Goal: Task Accomplishment & Management: Use online tool/utility

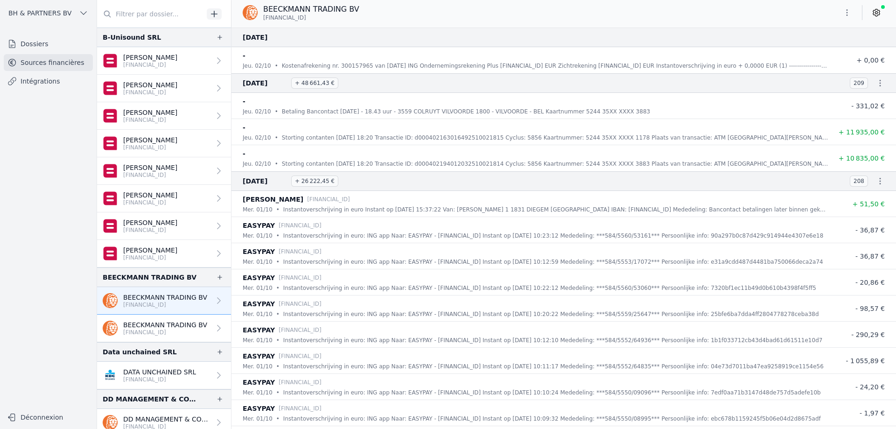
click at [28, 45] on link "Dossiers" at bounding box center [48, 43] width 89 height 17
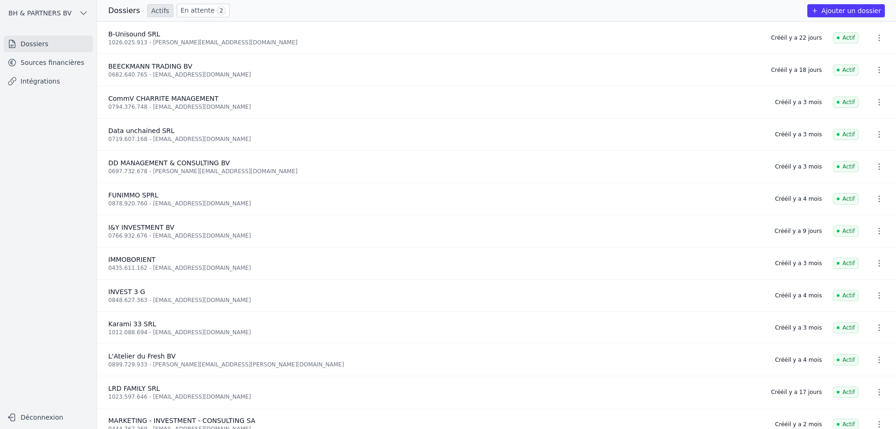
click at [56, 60] on link "Sources financières" at bounding box center [48, 62] width 89 height 17
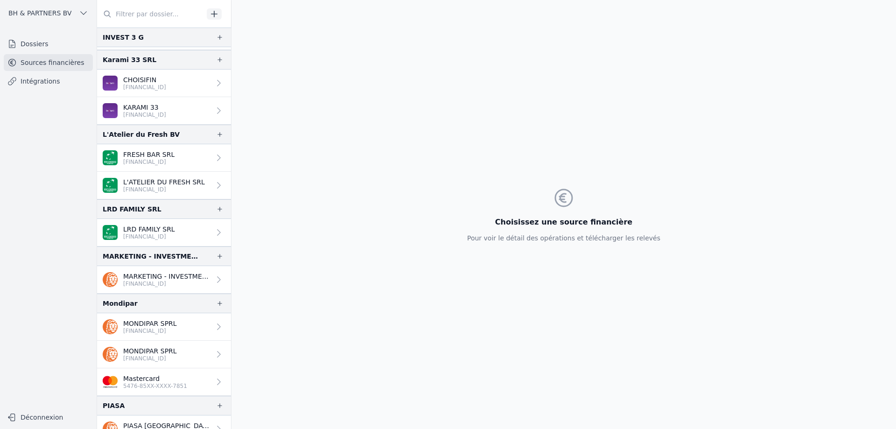
scroll to position [700, 0]
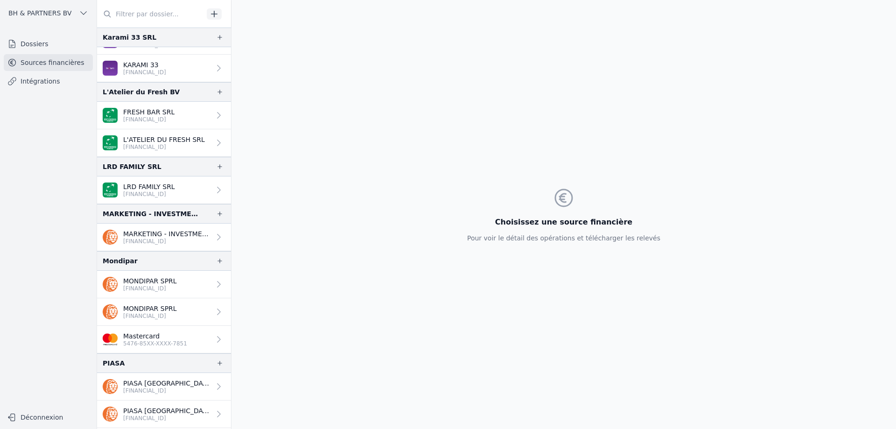
click at [170, 182] on link "LRD FAMILY SRL [FINANCIAL_ID]" at bounding box center [164, 190] width 134 height 28
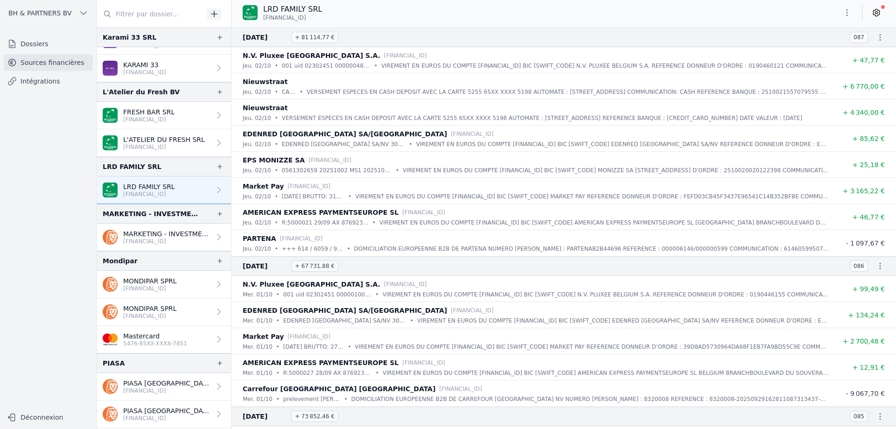
click at [881, 14] on icon at bounding box center [876, 12] width 9 height 9
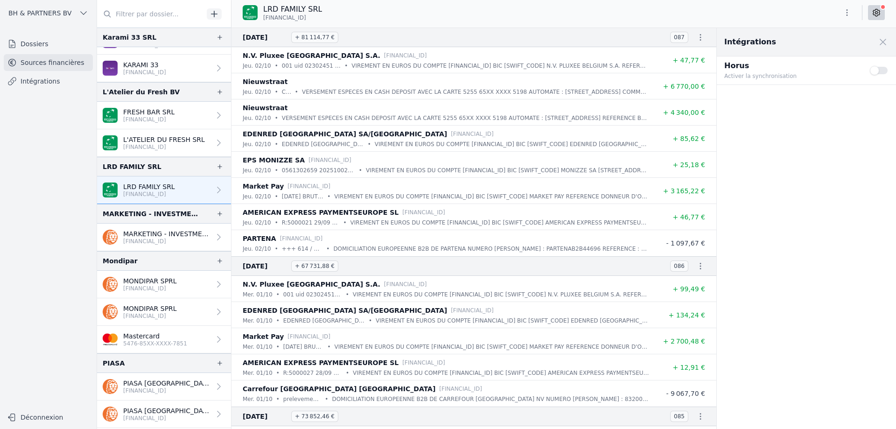
click at [878, 71] on button "Use setting" at bounding box center [879, 70] width 19 height 9
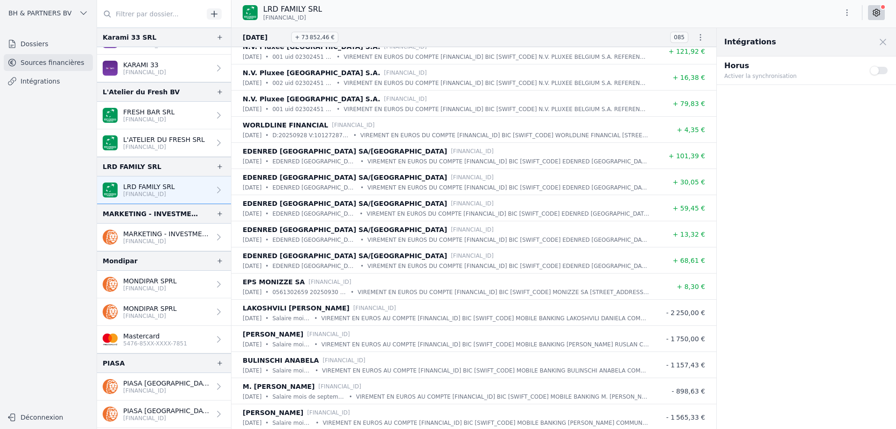
scroll to position [327, 0]
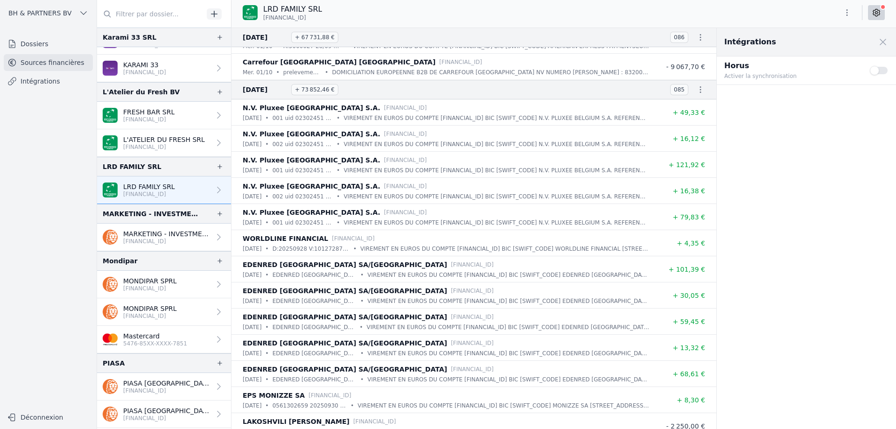
click at [187, 69] on link "KARAMI 33 [FINANCIAL_ID]" at bounding box center [164, 69] width 134 height 28
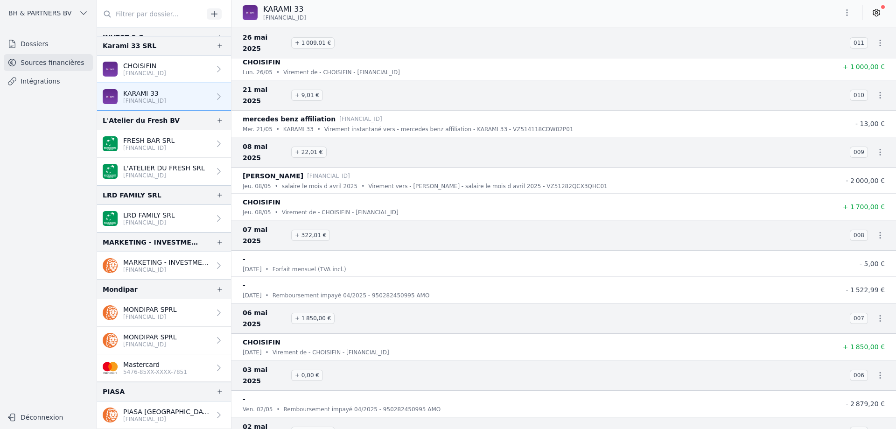
scroll to position [654, 0]
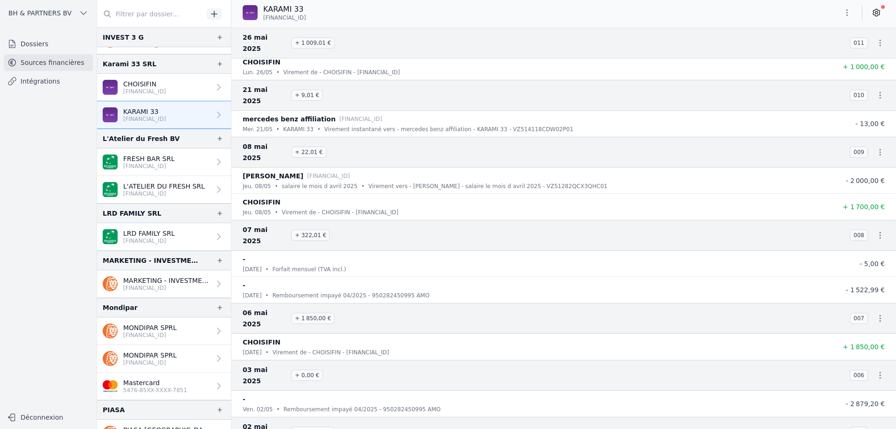
drag, startPoint x: 532, startPoint y: 420, endPoint x: 506, endPoint y: 420, distance: 26.6
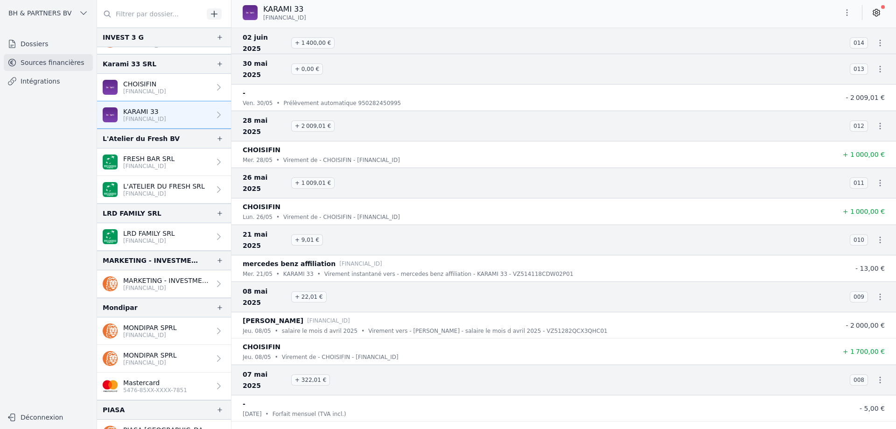
click at [180, 232] on link "LRD FAMILY SRL [FINANCIAL_ID]" at bounding box center [164, 237] width 134 height 28
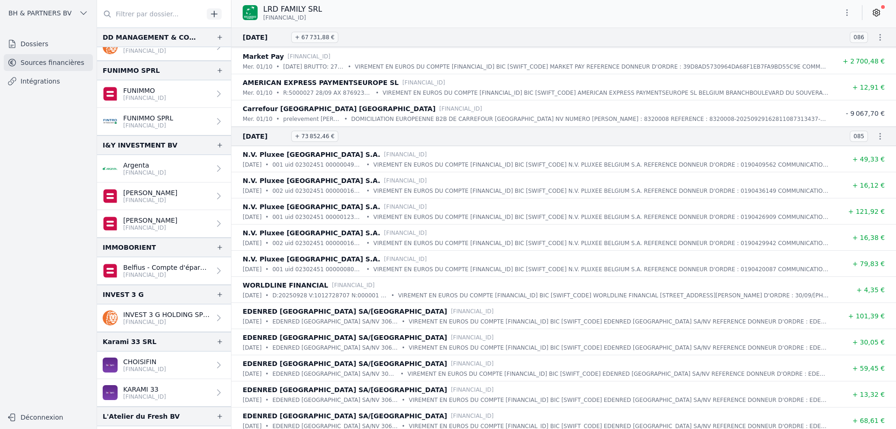
scroll to position [373, 0]
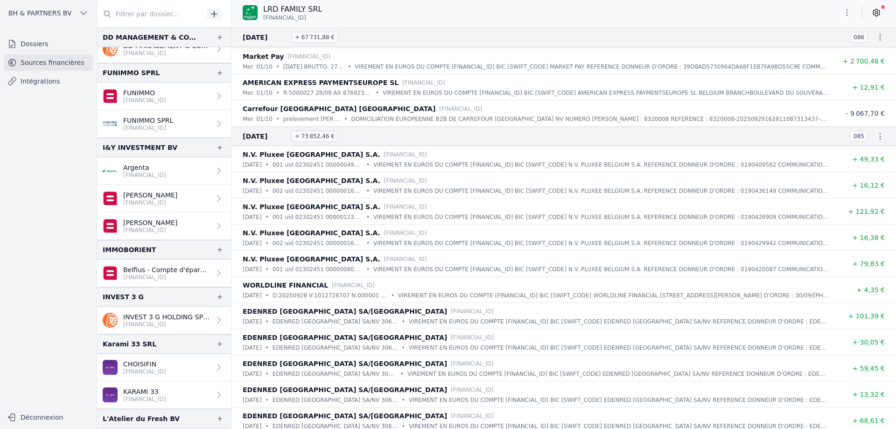
click at [157, 176] on p "[FINANCIAL_ID]" at bounding box center [144, 174] width 43 height 7
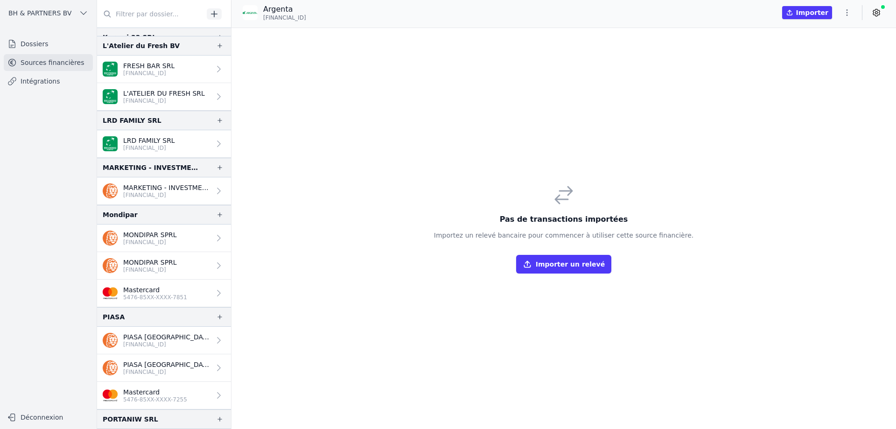
scroll to position [747, 0]
click at [173, 146] on p "[FINANCIAL_ID]" at bounding box center [149, 147] width 52 height 7
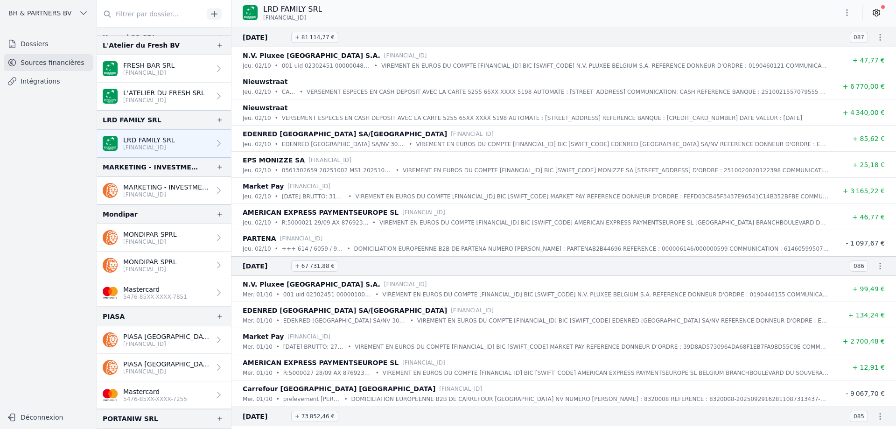
click at [871, 9] on link at bounding box center [876, 12] width 17 height 15
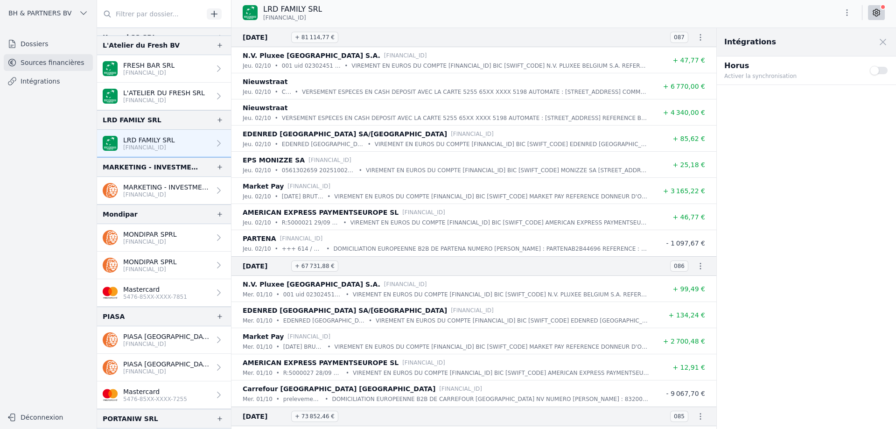
click at [882, 67] on button "Use setting" at bounding box center [879, 70] width 19 height 9
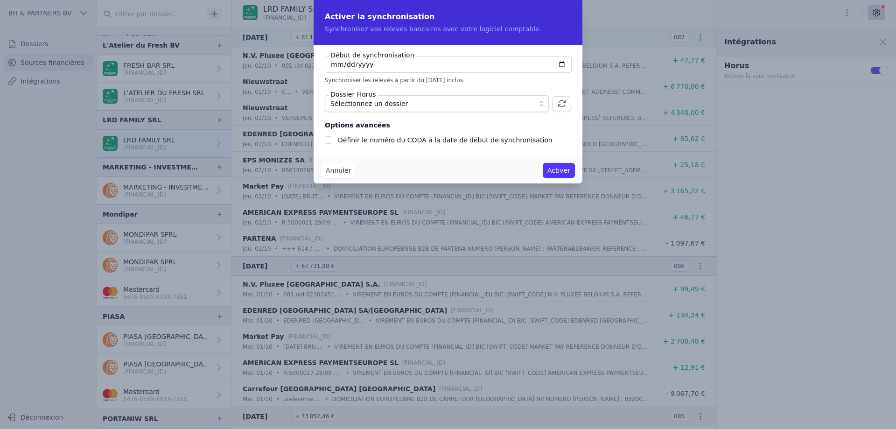
click at [434, 97] on button "Sélectionnez un dossier" at bounding box center [437, 103] width 224 height 17
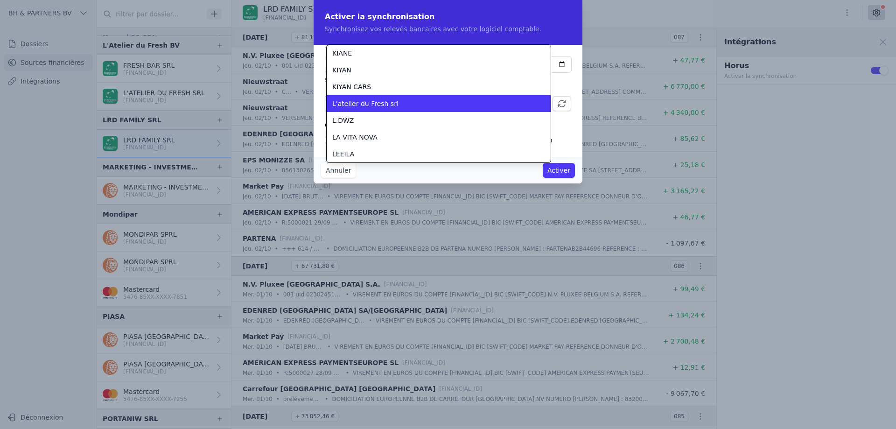
scroll to position [1244, 0]
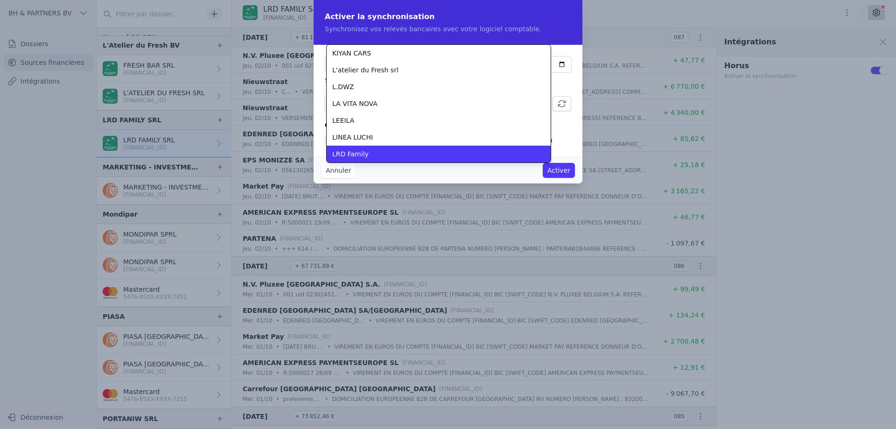
checkbox input "false"
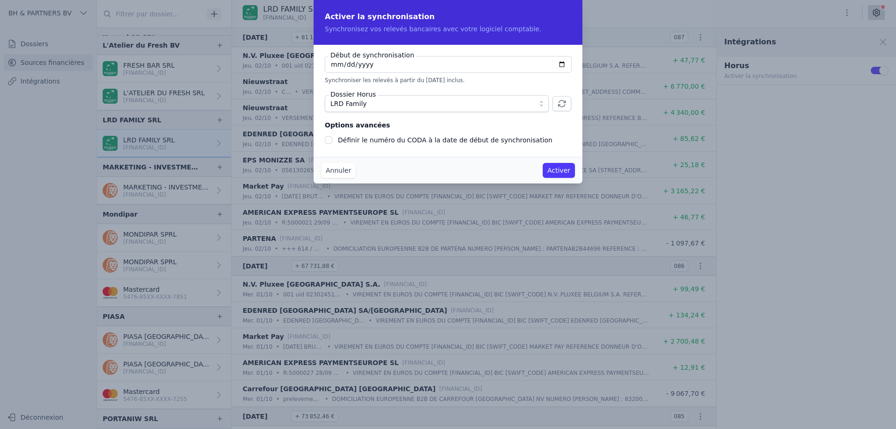
click at [349, 177] on button "Annuler" at bounding box center [338, 170] width 35 height 15
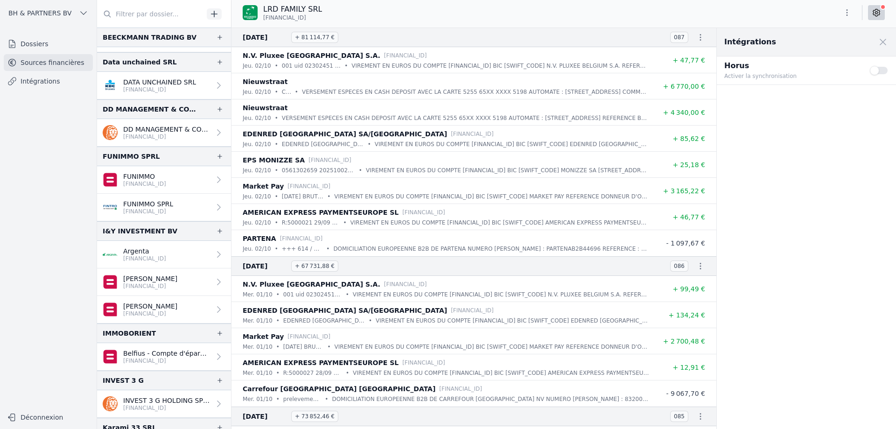
scroll to position [280, 0]
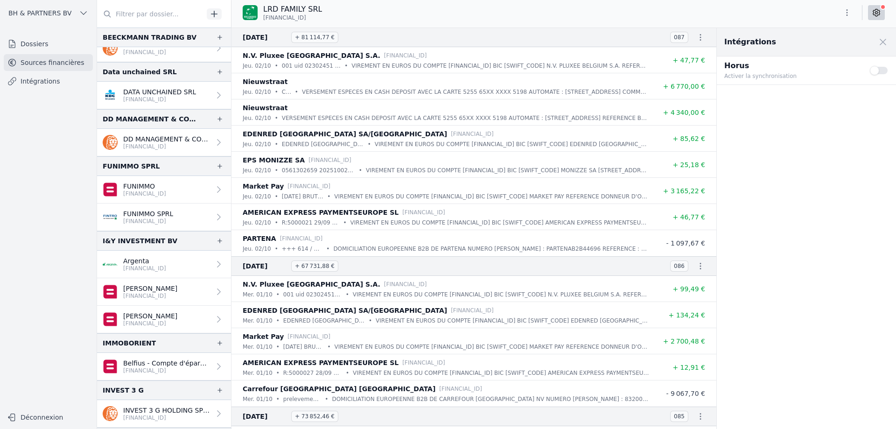
click at [178, 259] on link "Argenta [FINANCIAL_ID]" at bounding box center [164, 265] width 134 height 28
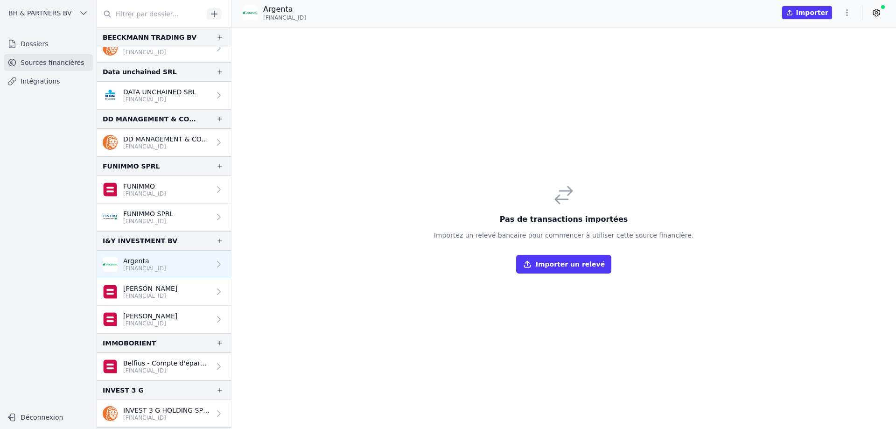
click at [147, 290] on p "[PERSON_NAME]" at bounding box center [150, 288] width 54 height 9
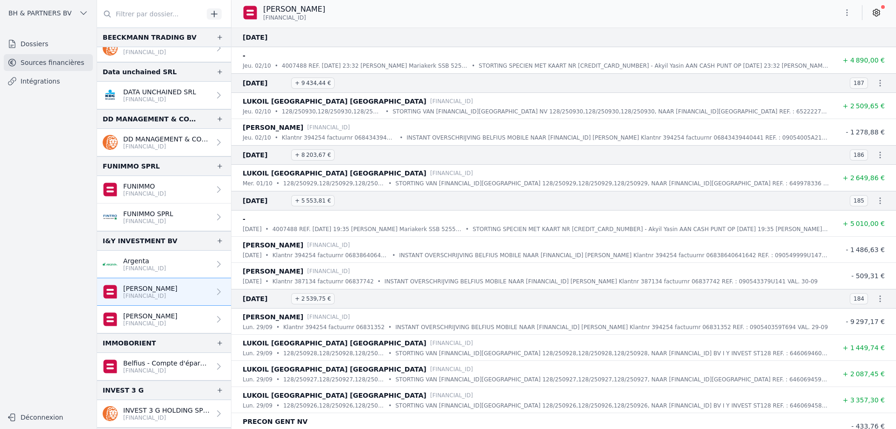
click at [160, 258] on p "Argenta" at bounding box center [144, 260] width 43 height 9
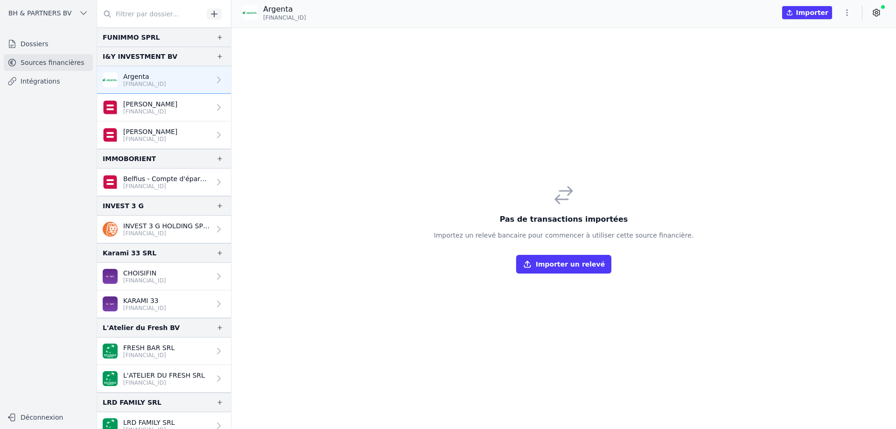
scroll to position [467, 0]
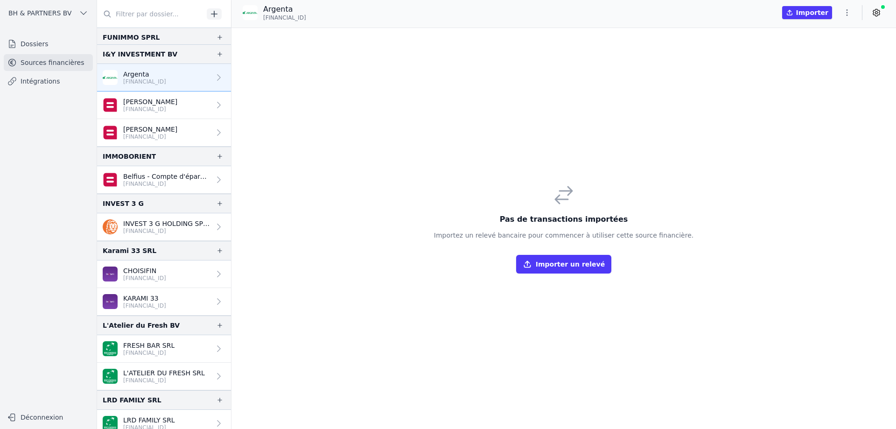
click at [161, 310] on link "KARAMI 33 [FINANCIAL_ID]" at bounding box center [164, 302] width 134 height 28
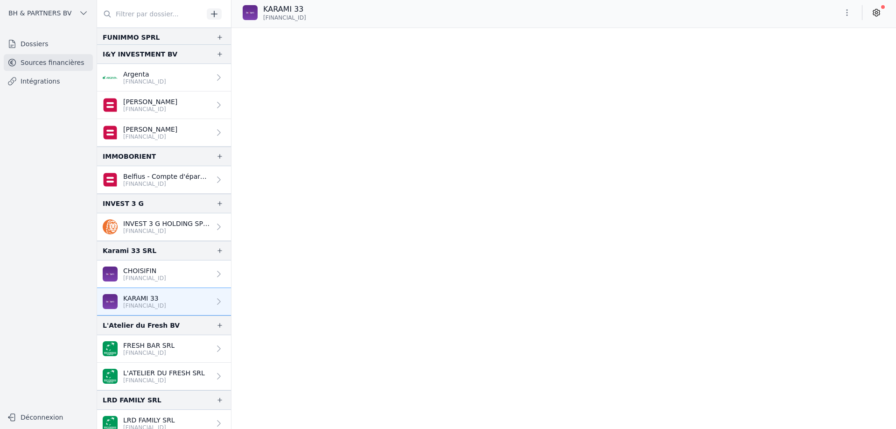
scroll to position [3461, 0]
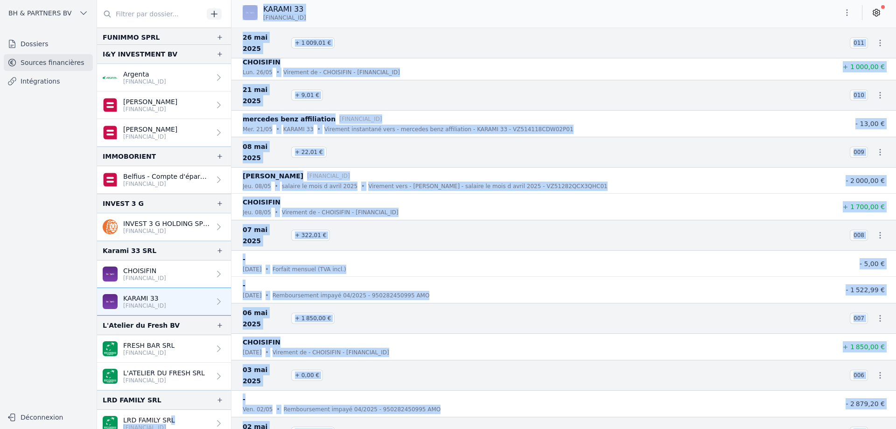
drag, startPoint x: 538, startPoint y: 423, endPoint x: 168, endPoint y: 420, distance: 370.2
click at [168, 420] on div "B-Unisound SRL [PERSON_NAME] [FINANCIAL_ID] [PERSON_NAME] [FINANCIAL_ID]" at bounding box center [496, 214] width 799 height 429
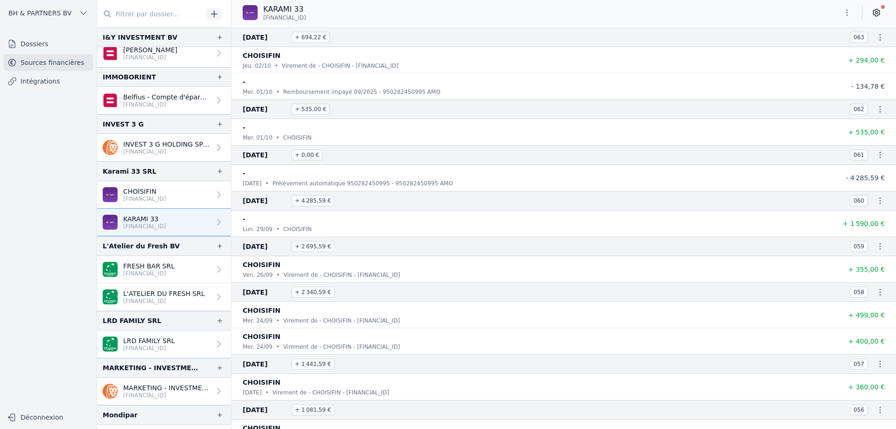
scroll to position [560, 0]
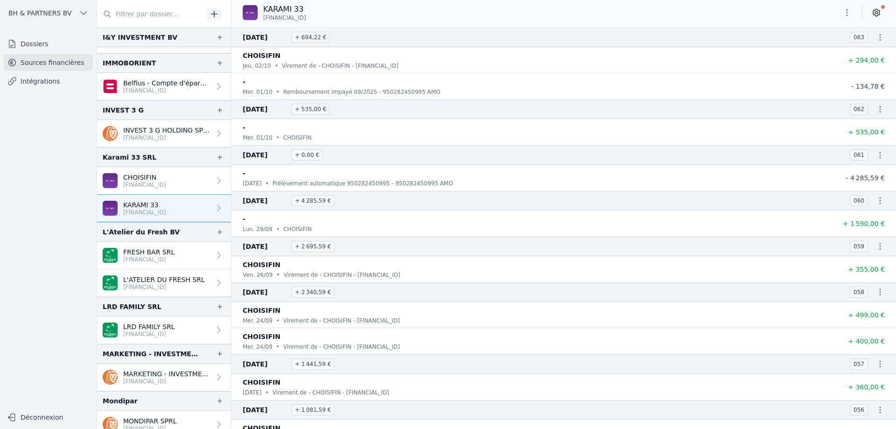
click at [166, 183] on p "[FINANCIAL_ID]" at bounding box center [144, 184] width 43 height 7
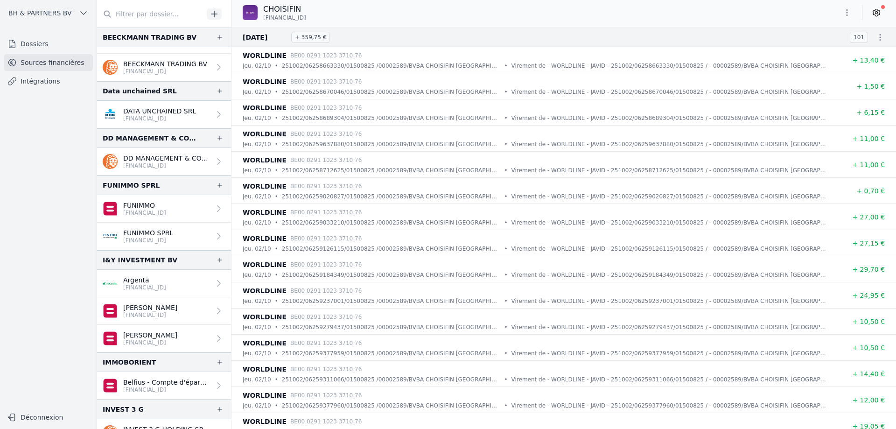
scroll to position [280, 0]
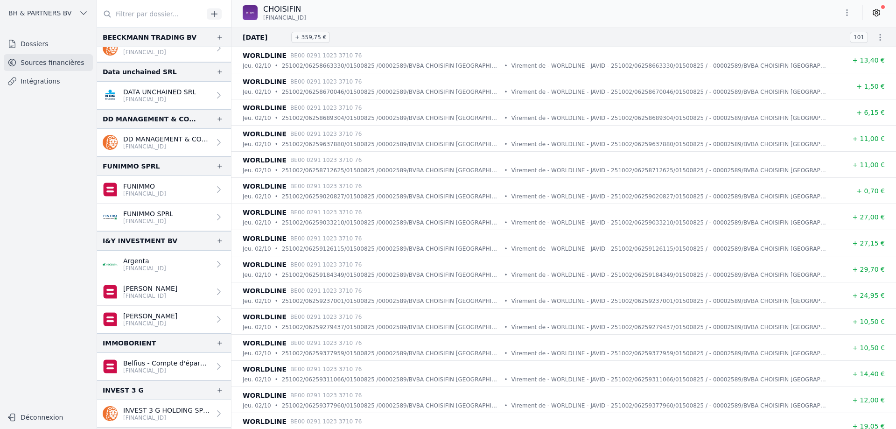
click at [181, 261] on link "Argenta [FINANCIAL_ID]" at bounding box center [164, 265] width 134 height 28
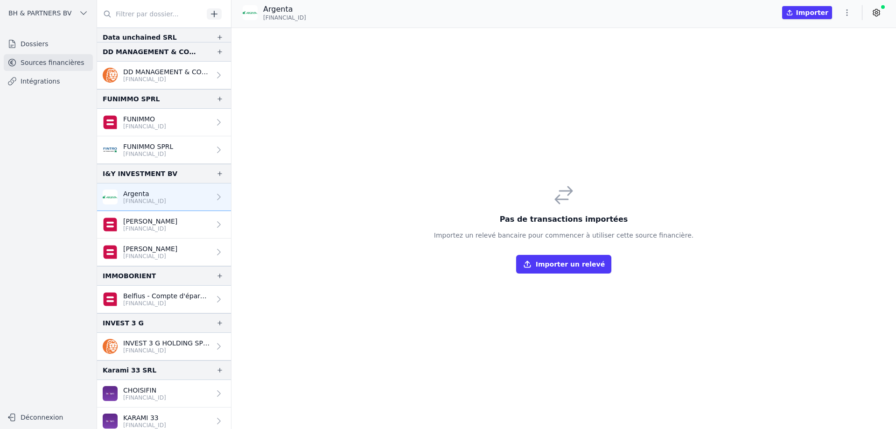
scroll to position [327, 0]
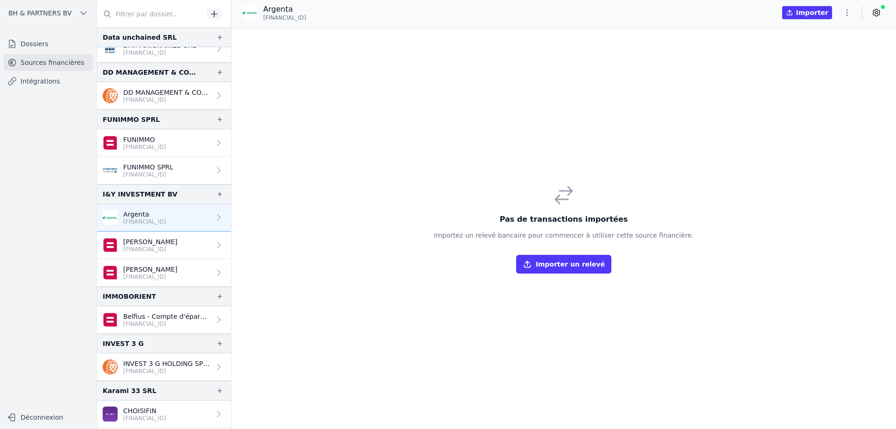
click at [153, 268] on p "[PERSON_NAME]" at bounding box center [150, 269] width 54 height 9
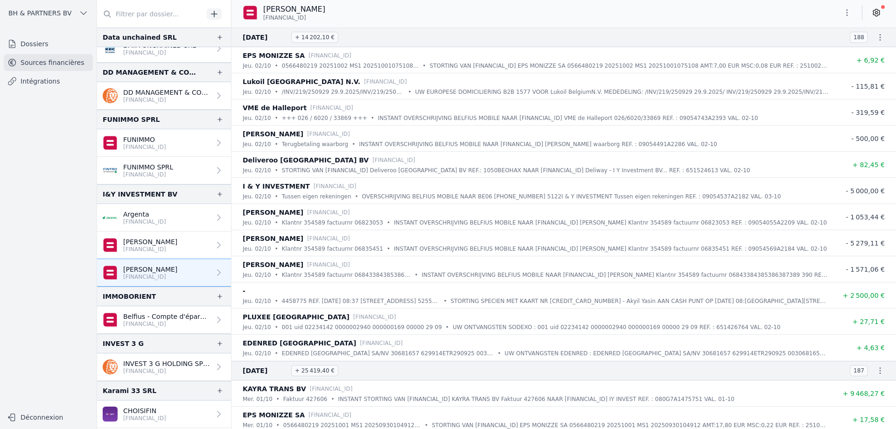
click at [156, 251] on p "[FINANCIAL_ID]" at bounding box center [150, 249] width 54 height 7
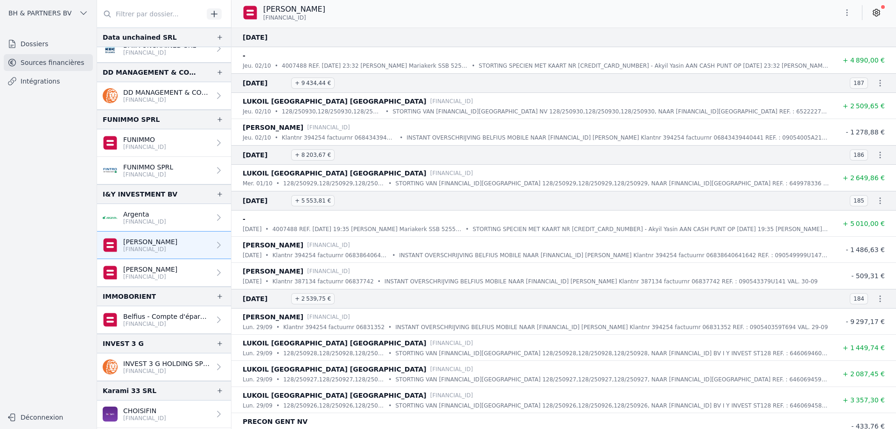
click at [158, 222] on p "[FINANCIAL_ID]" at bounding box center [144, 221] width 43 height 7
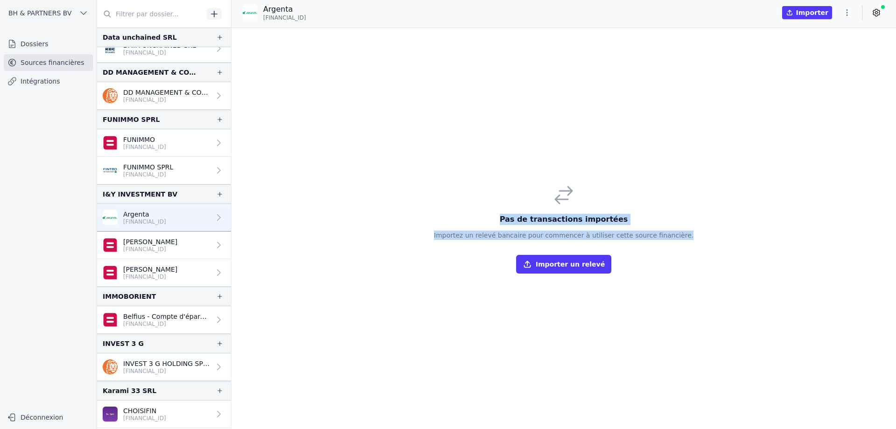
drag, startPoint x: 685, startPoint y: 235, endPoint x: 368, endPoint y: 183, distance: 321.7
click at [368, 183] on div "Pas de transactions importées Importez un relevé bancaire pour commencer à util…" at bounding box center [564, 228] width 665 height 401
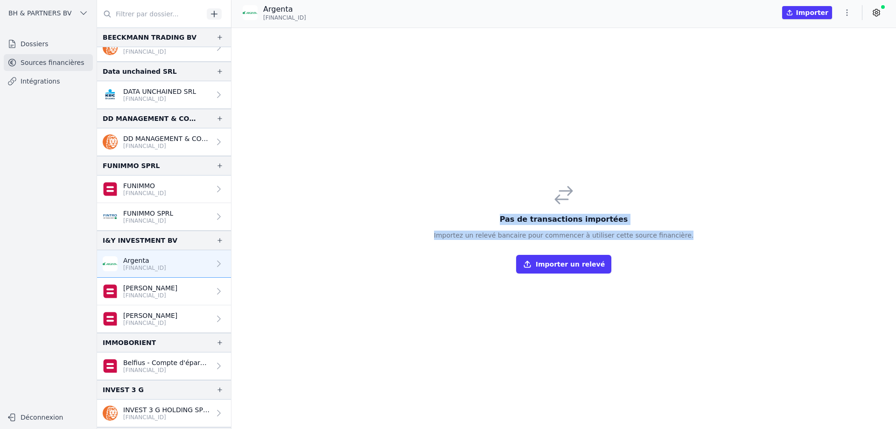
scroll to position [280, 0]
click at [218, 265] on icon at bounding box center [218, 264] width 9 height 9
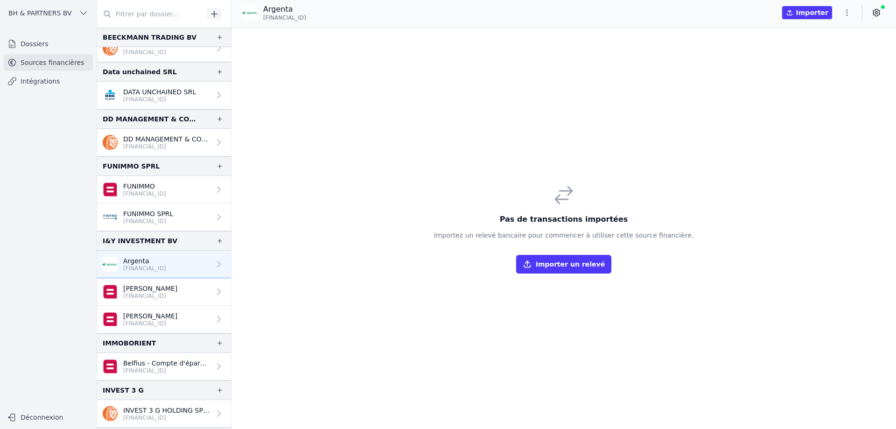
click at [538, 254] on div "Pas de transactions importées Importez un relevé bancaire pour commencer à util…" at bounding box center [564, 229] width 260 height 90
click at [531, 180] on div "Pas de transactions importées Importez un relevé bancaire pour commencer à util…" at bounding box center [564, 228] width 275 height 105
click at [162, 263] on p "Argenta" at bounding box center [144, 260] width 43 height 9
click at [216, 243] on icon "button" at bounding box center [219, 240] width 7 height 7
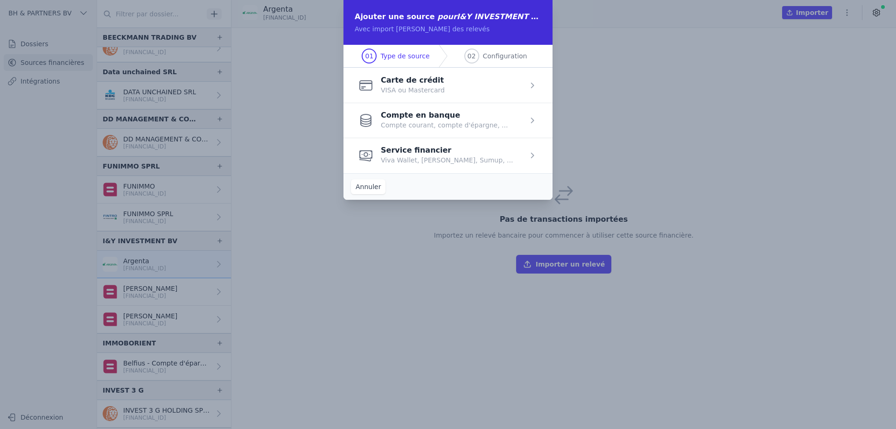
click at [364, 186] on button "Annuler" at bounding box center [368, 186] width 35 height 15
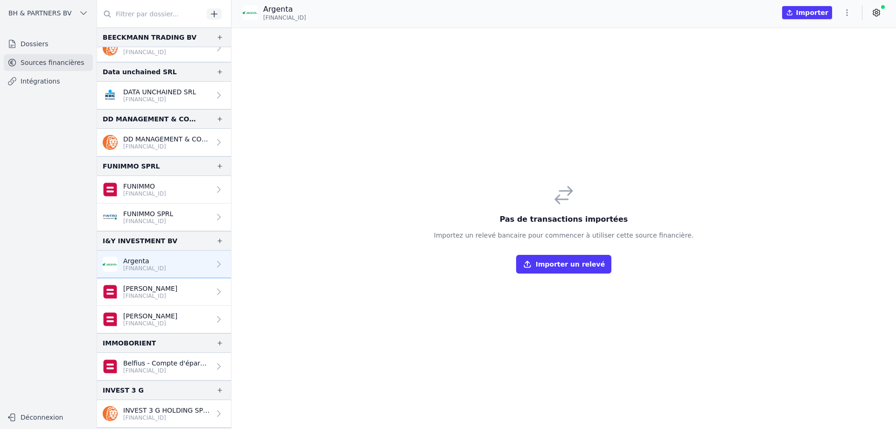
click at [214, 266] on icon at bounding box center [218, 264] width 9 height 9
click at [197, 266] on link "Argenta [FINANCIAL_ID]" at bounding box center [164, 265] width 134 height 28
click at [198, 289] on link "[PERSON_NAME] [FINANCIAL_ID]" at bounding box center [164, 292] width 134 height 28
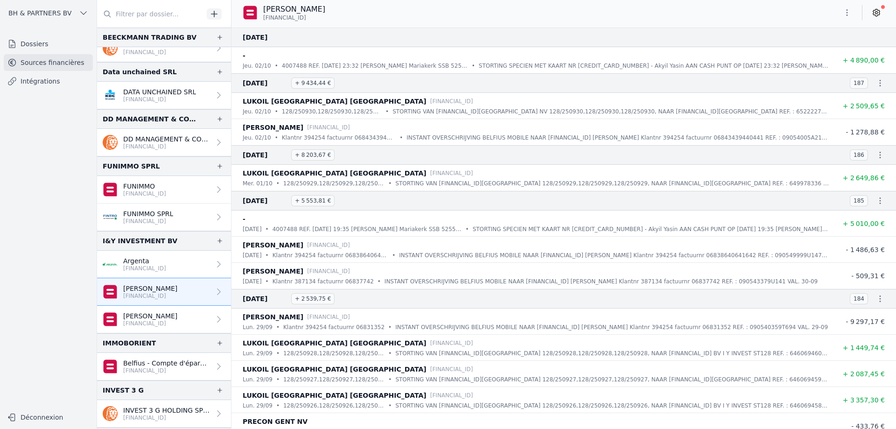
click at [183, 258] on link "Argenta [FINANCIAL_ID]" at bounding box center [164, 265] width 134 height 28
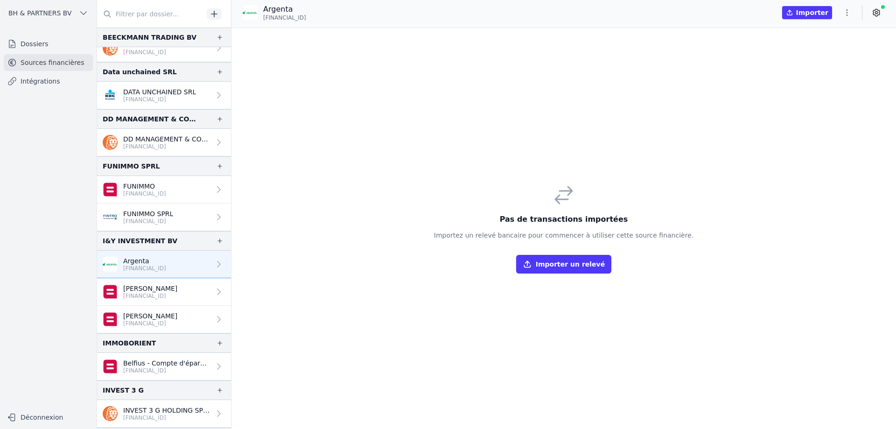
click at [545, 266] on button "Importer un relevé" at bounding box center [563, 264] width 95 height 19
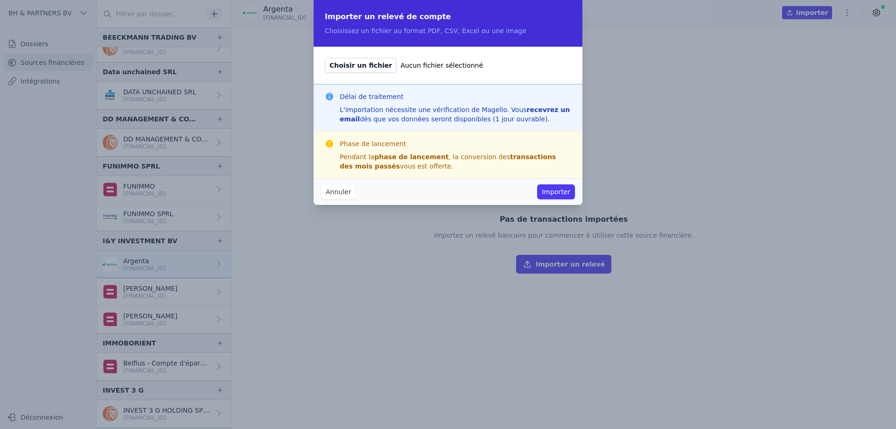
click at [326, 189] on button "Annuler" at bounding box center [338, 191] width 35 height 15
